Goal: Task Accomplishment & Management: Complete application form

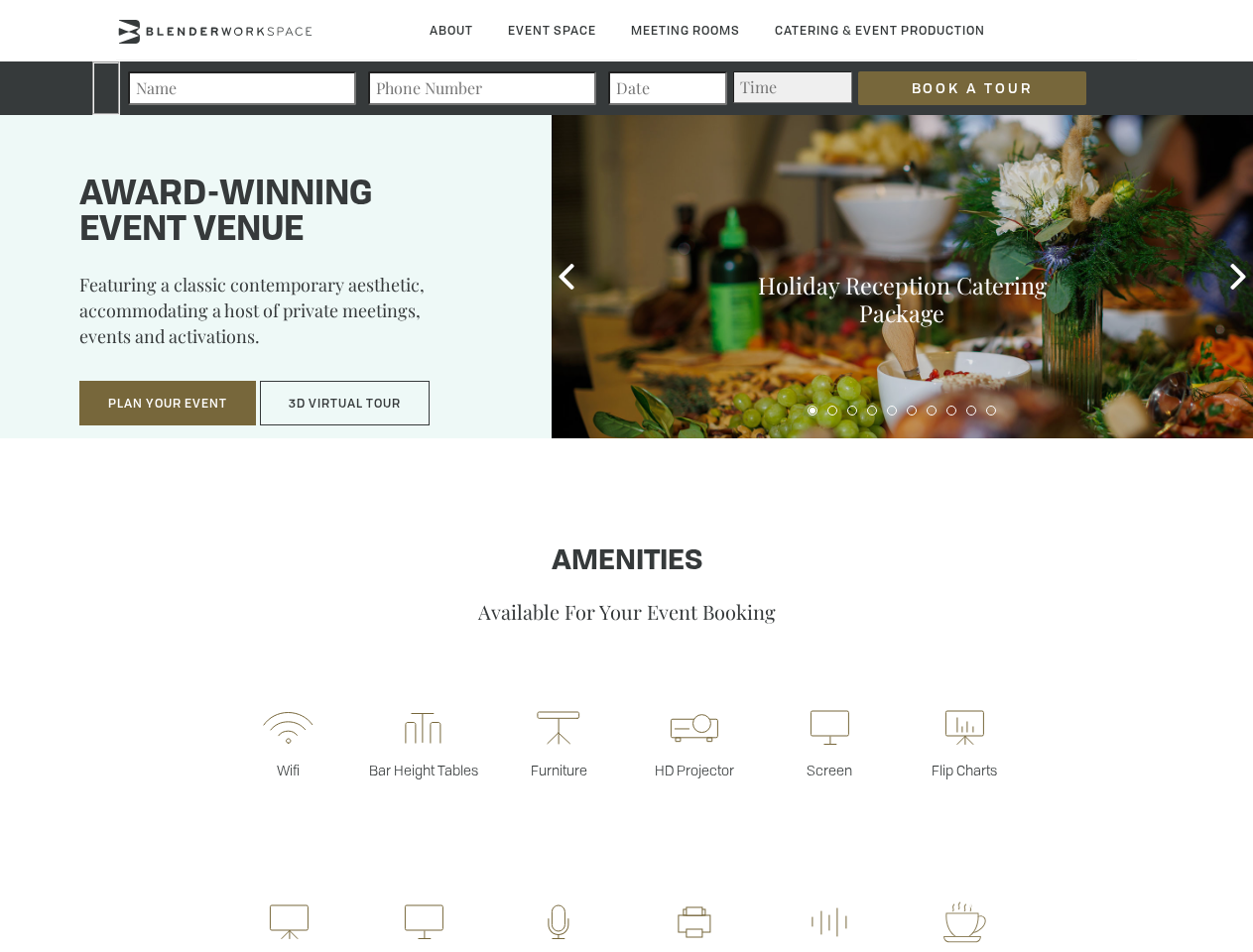
click at [956, 89] on input "Book a Tour" at bounding box center [972, 89] width 228 height 34
click at [167, 404] on button "Plan Your Event" at bounding box center [167, 404] width 176 height 46
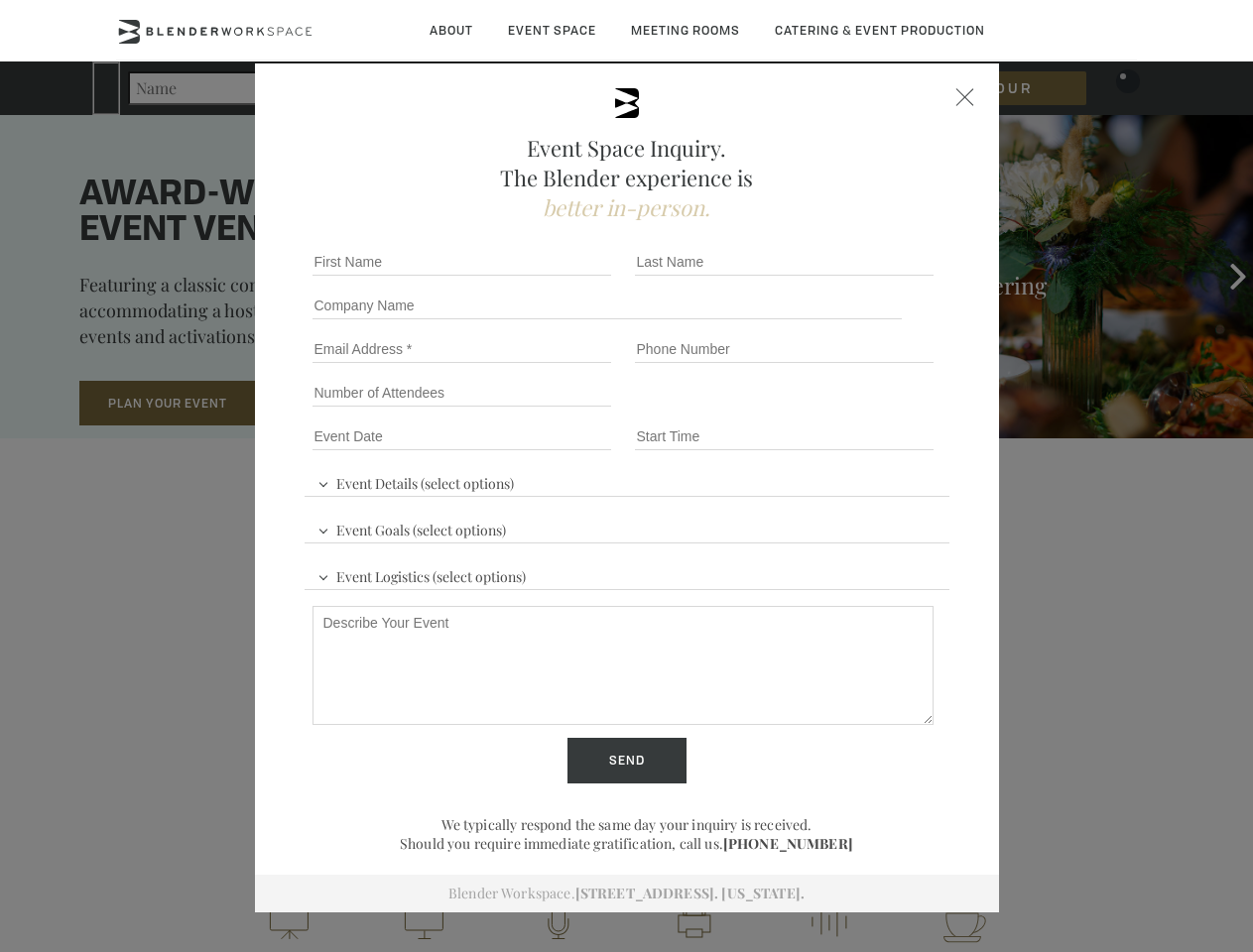
click at [345, 404] on button "3D Virtual Tour" at bounding box center [345, 404] width 169 height 46
click at [566, 277] on div "First name *" at bounding box center [465, 262] width 322 height 44
click at [1238, 277] on div "Event Space Inquiry. The Blender experience is better in-person. Event Details …" at bounding box center [626, 476] width 1253 height 952
click at [812, 411] on fieldset "Number of Attendees Budget Range" at bounding box center [626, 393] width 645 height 44
click at [832, 411] on fieldset "Number of Attendees Budget Range" at bounding box center [626, 393] width 645 height 44
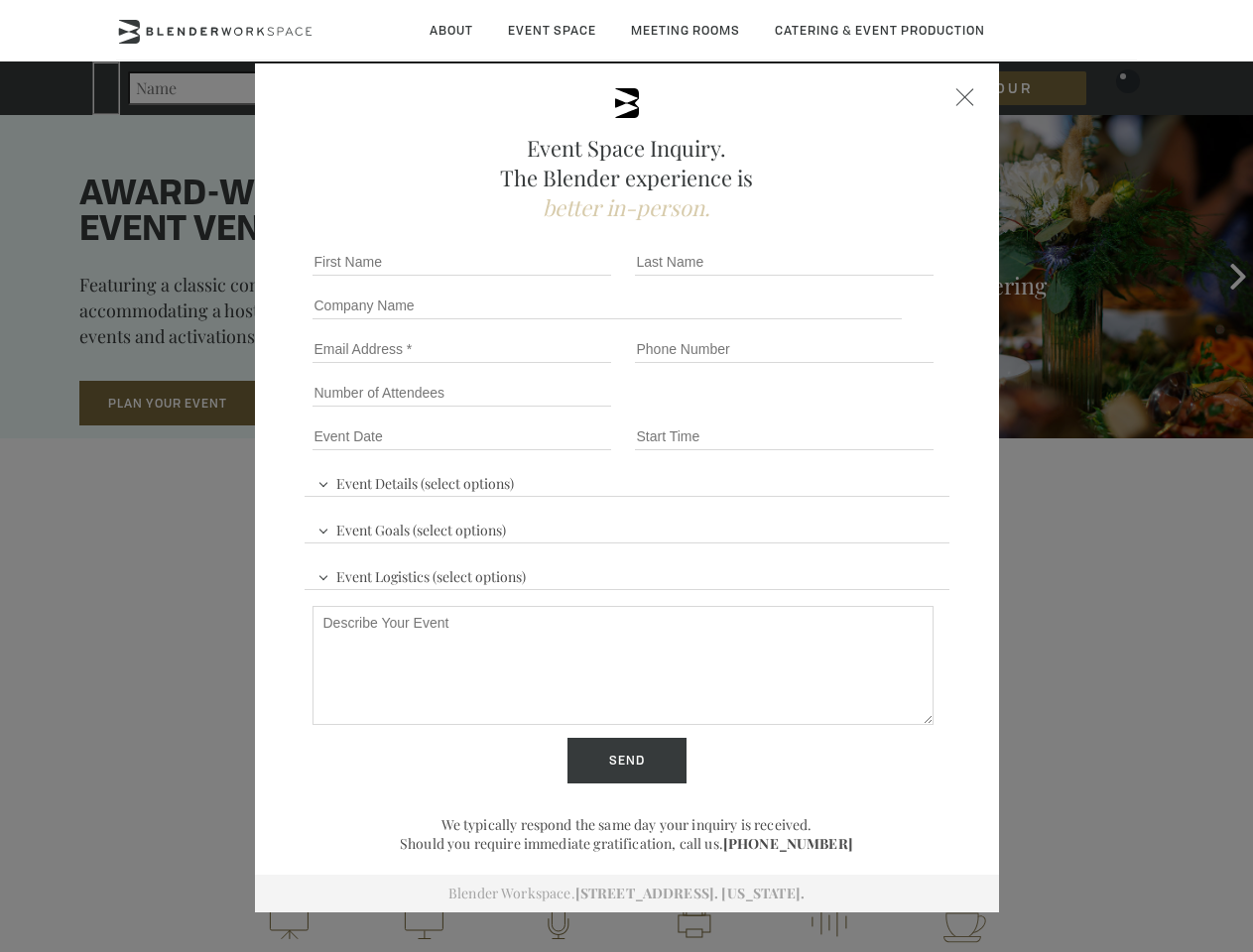
click at [852, 411] on fieldset "Number of Attendees Budget Range" at bounding box center [626, 393] width 645 height 44
click at [872, 411] on fieldset "Number of Attendees Budget Range" at bounding box center [626, 393] width 645 height 44
click at [892, 411] on fieldset "Number of Attendees Budget Range" at bounding box center [626, 393] width 645 height 44
